Goal: Task Accomplishment & Management: Use online tool/utility

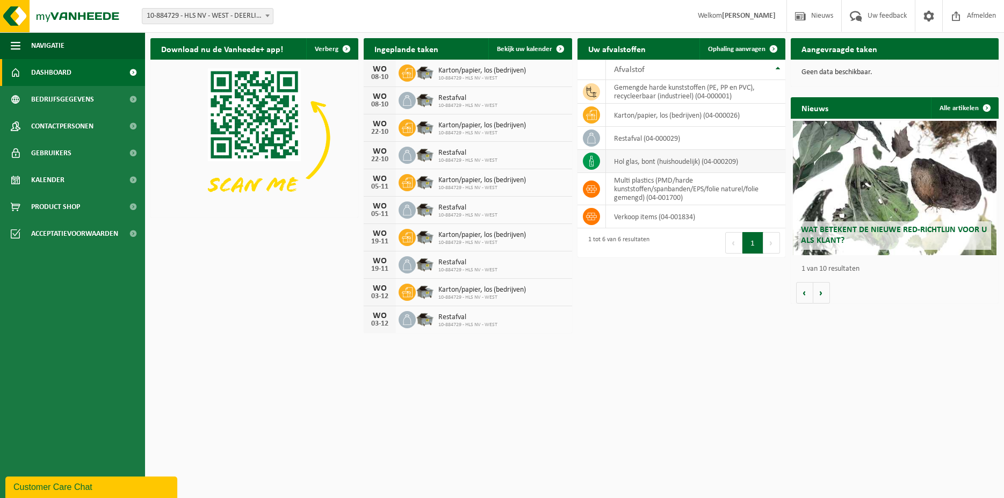
click at [671, 155] on td "hol glas, bont (huishoudelijk) (04-000209)" at bounding box center [695, 161] width 179 height 23
click at [768, 49] on span at bounding box center [773, 48] width 21 height 21
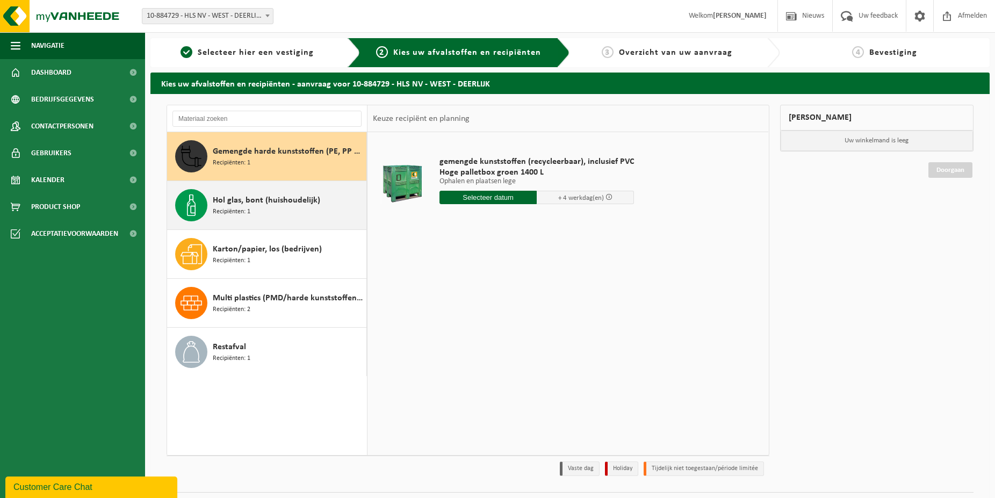
click at [273, 210] on div "Hol glas, bont (huishoudelijk) Recipiënten: 1" at bounding box center [288, 205] width 151 height 32
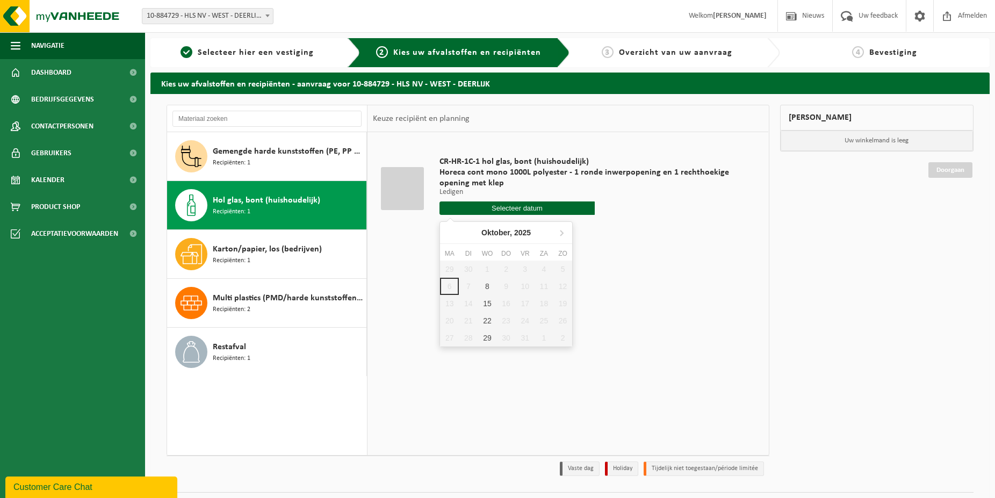
click at [472, 204] on input "text" at bounding box center [517, 208] width 155 height 13
click at [489, 289] on div "8" at bounding box center [487, 286] width 19 height 17
type input "Van 2025-10-08"
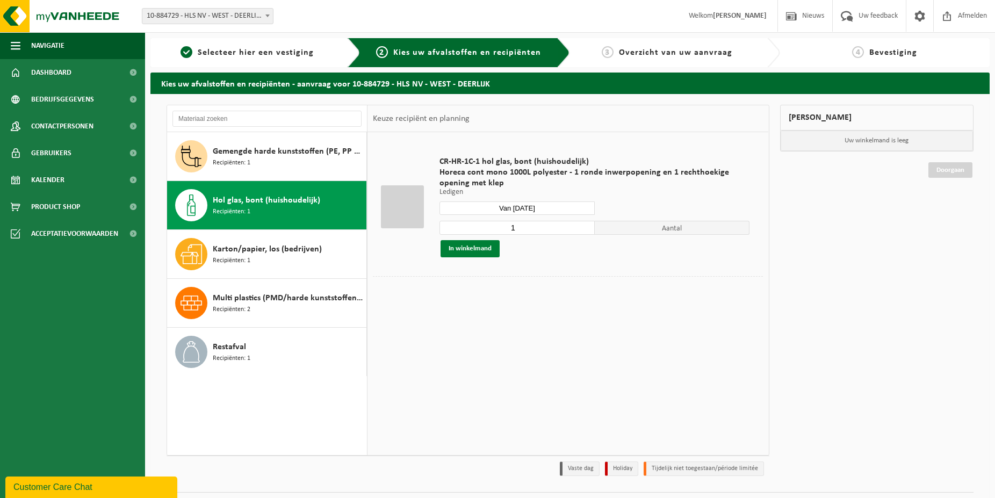
click at [468, 244] on button "In winkelmand" at bounding box center [470, 248] width 59 height 17
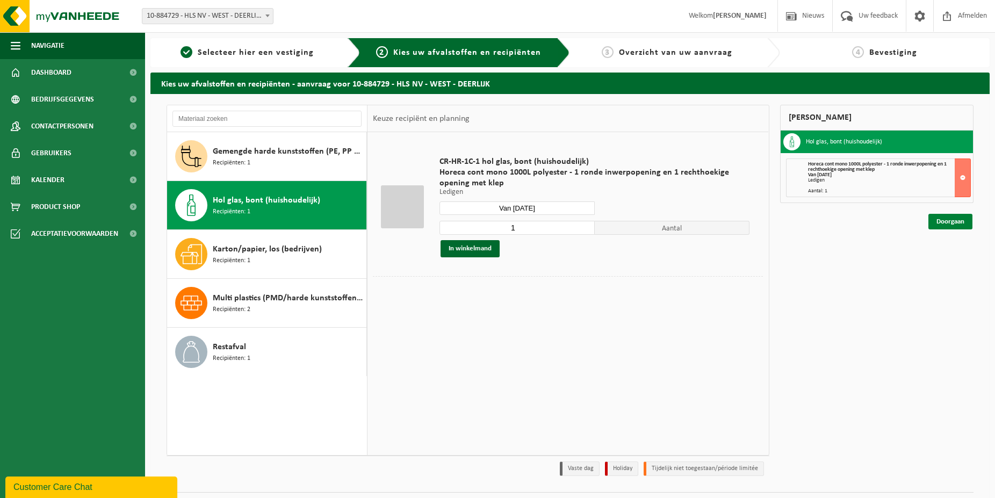
click at [968, 217] on link "Doorgaan" at bounding box center [951, 222] width 44 height 16
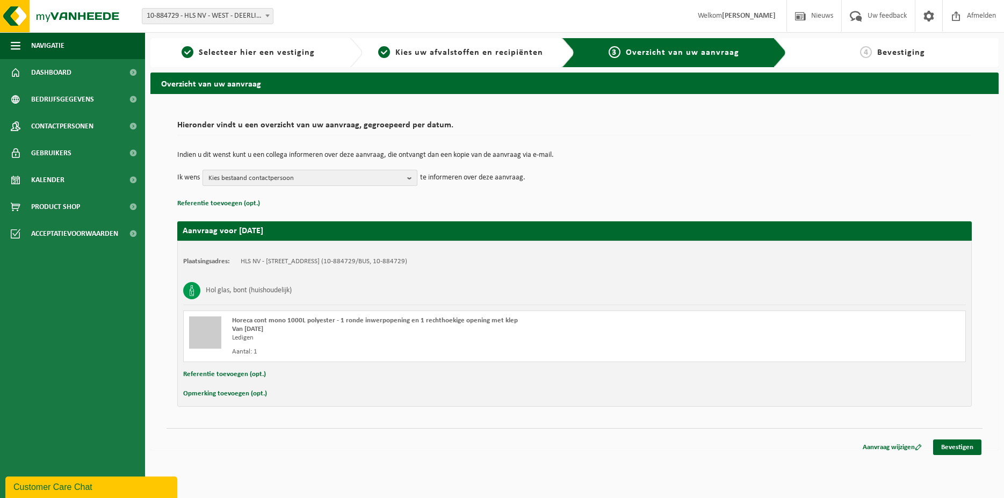
click at [386, 179] on span "Kies bestaand contactpersoon" at bounding box center [306, 178] width 195 height 16
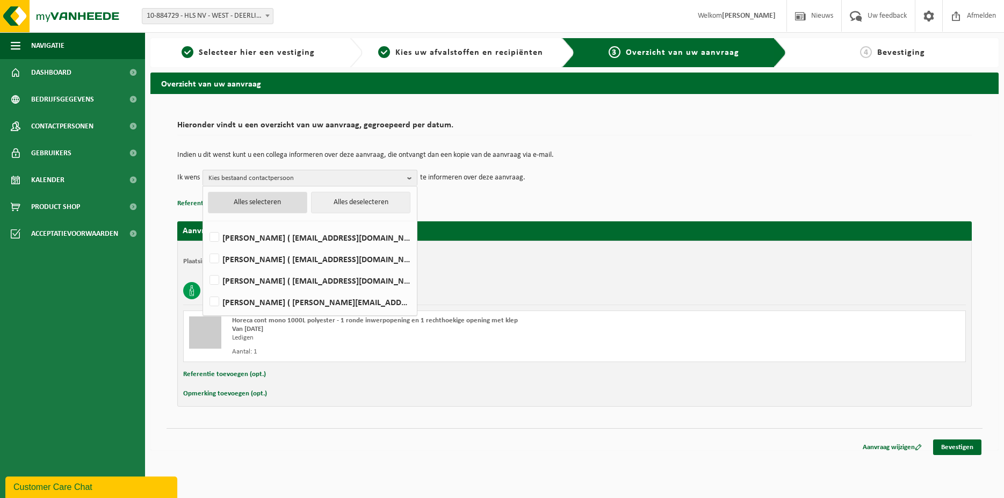
click at [277, 206] on button "Alles selecteren" at bounding box center [257, 202] width 99 height 21
checkbox input "true"
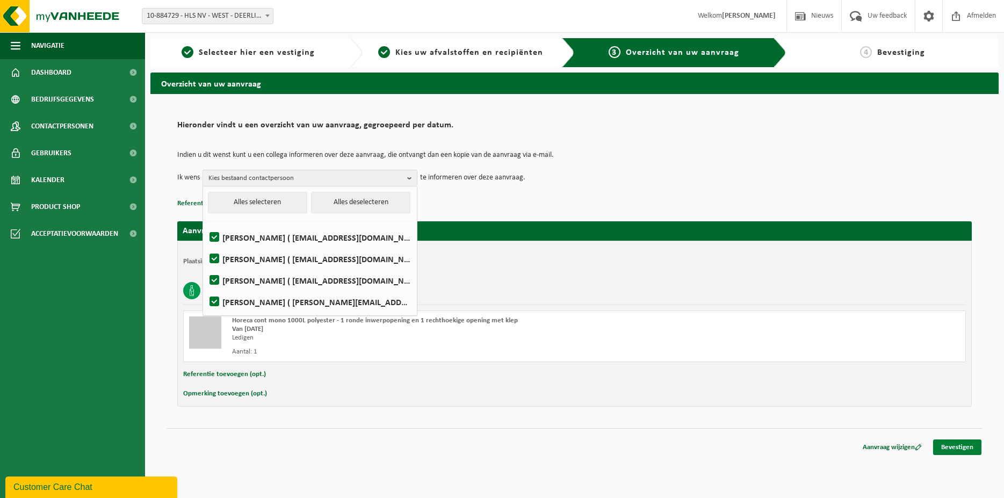
click at [966, 448] on link "Bevestigen" at bounding box center [957, 448] width 48 height 16
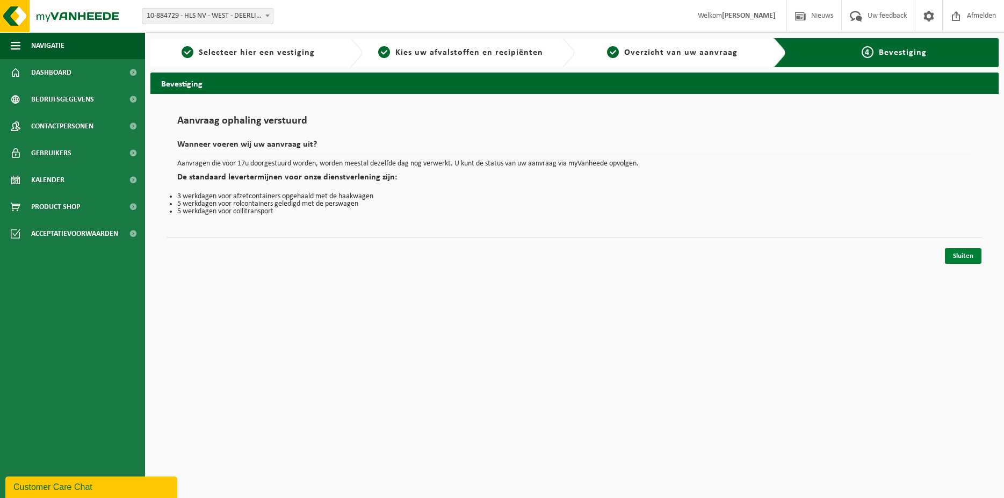
click at [969, 254] on link "Sluiten" at bounding box center [963, 256] width 37 height 16
